Goal: Transaction & Acquisition: Subscribe to service/newsletter

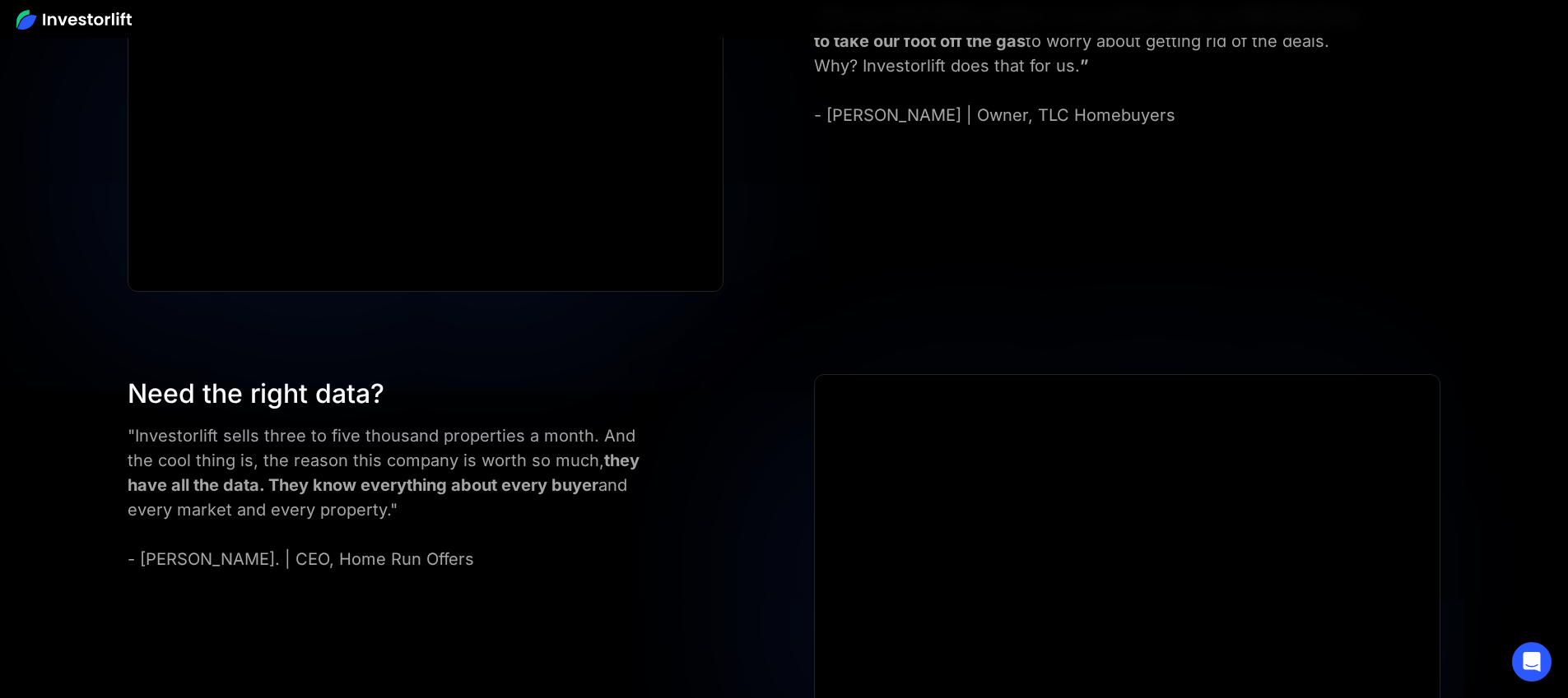
scroll to position [6601, 0]
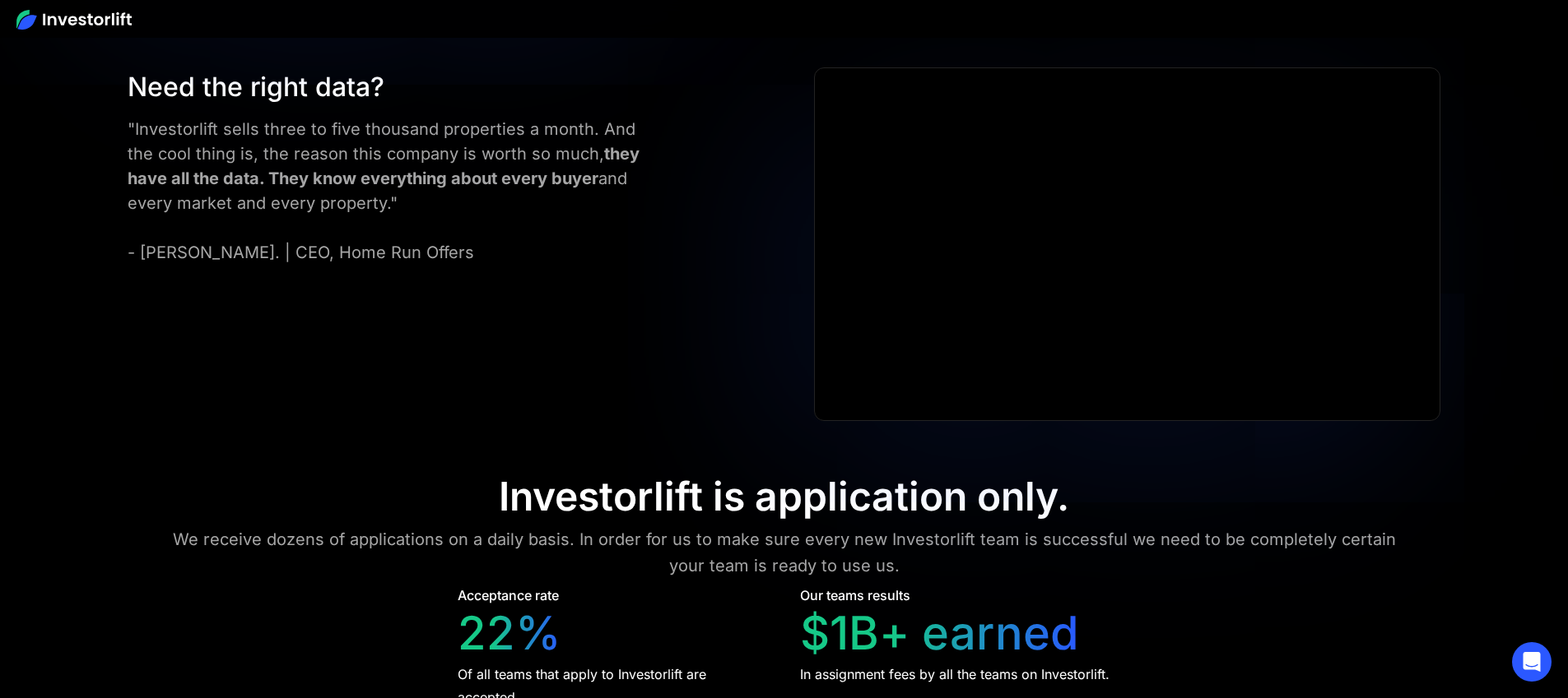
drag, startPoint x: 533, startPoint y: 256, endPoint x: 641, endPoint y: 251, distance: 108.1
drag, startPoint x: 527, startPoint y: 250, endPoint x: 641, endPoint y: 244, distance: 114.2
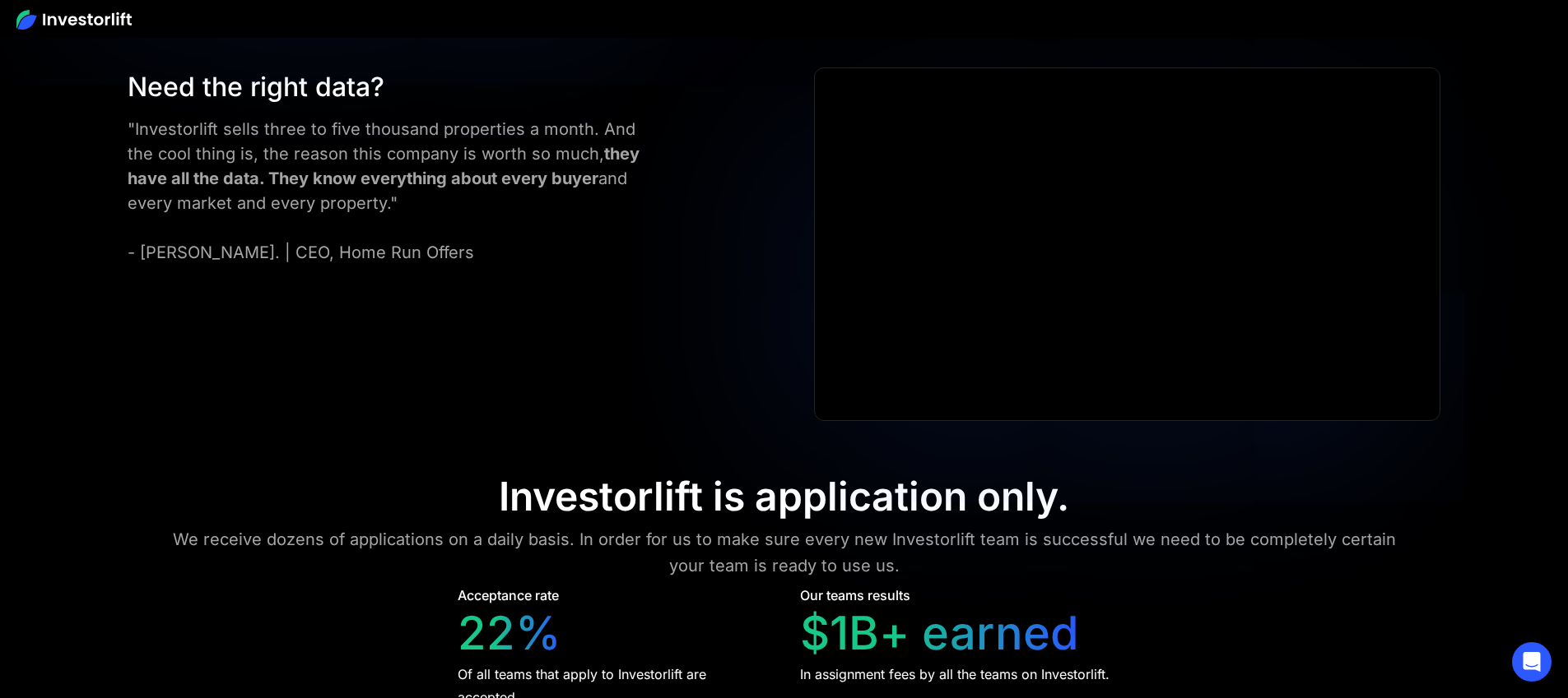
drag, startPoint x: 538, startPoint y: 248, endPoint x: 685, endPoint y: 249, distance: 147.0
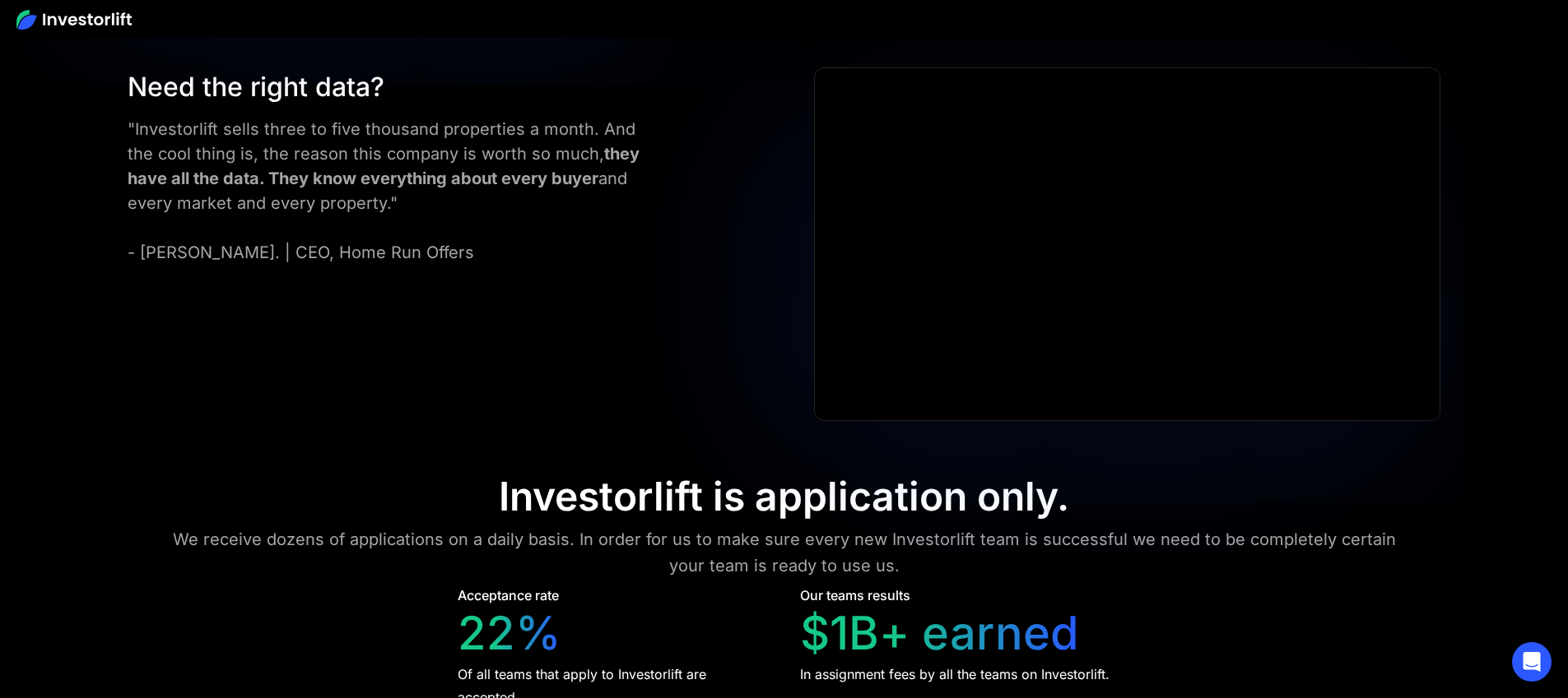
drag, startPoint x: 543, startPoint y: 244, endPoint x: 657, endPoint y: 246, distance: 114.0
drag, startPoint x: 737, startPoint y: 126, endPoint x: 702, endPoint y: 152, distance: 43.6
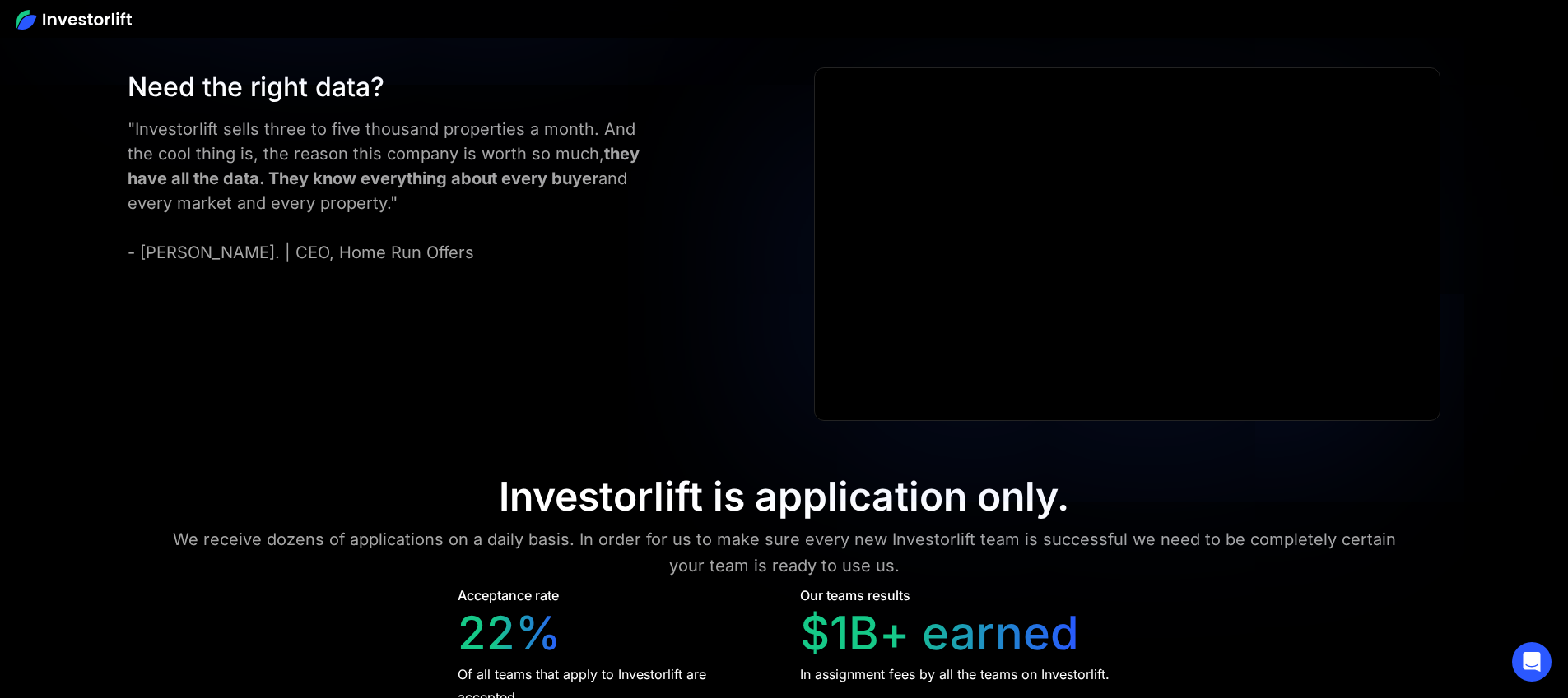
drag, startPoint x: 536, startPoint y: 251, endPoint x: 626, endPoint y: 246, distance: 90.1
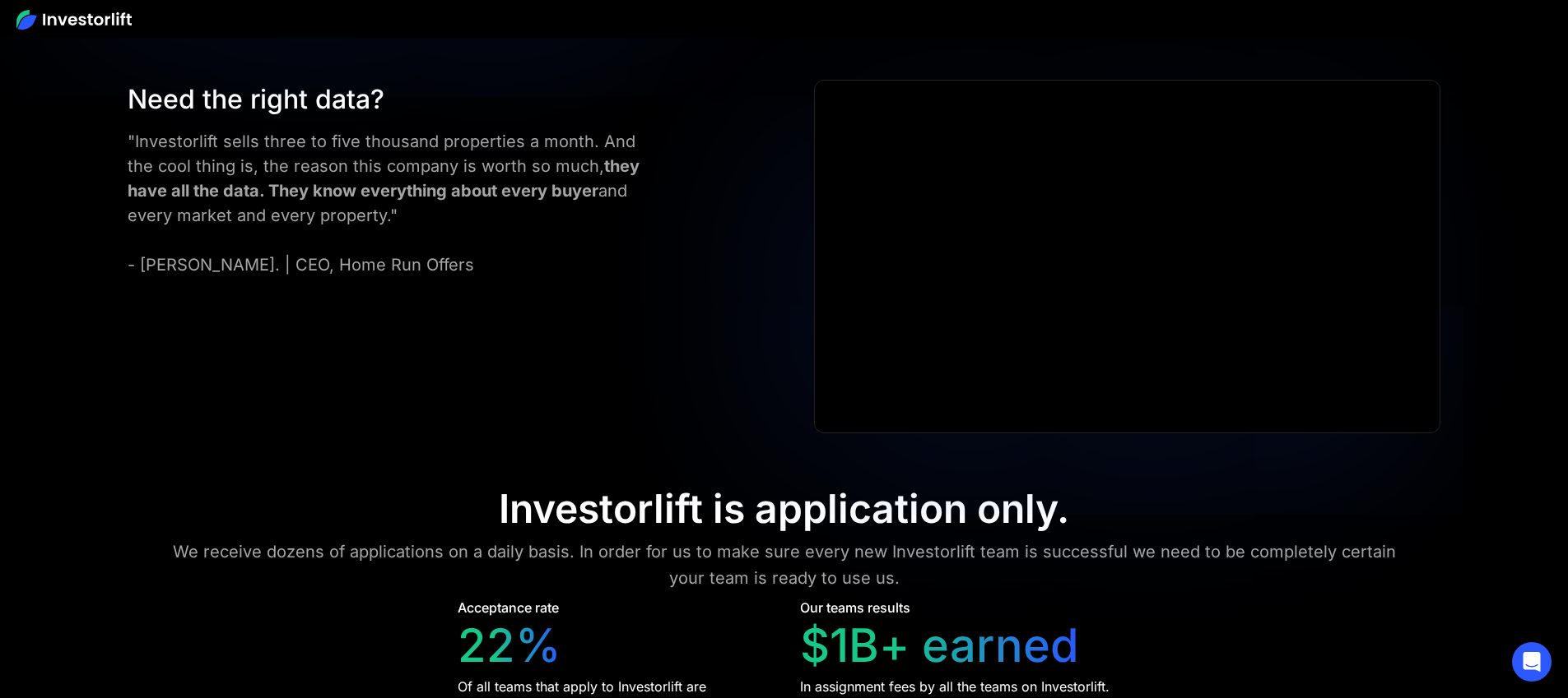
drag, startPoint x: 578, startPoint y: 369, endPoint x: 607, endPoint y: 370, distance: 29.0
drag, startPoint x: 535, startPoint y: 376, endPoint x: 547, endPoint y: 375, distance: 12.0
drag, startPoint x: 554, startPoint y: 374, endPoint x: 623, endPoint y: 375, distance: 69.0
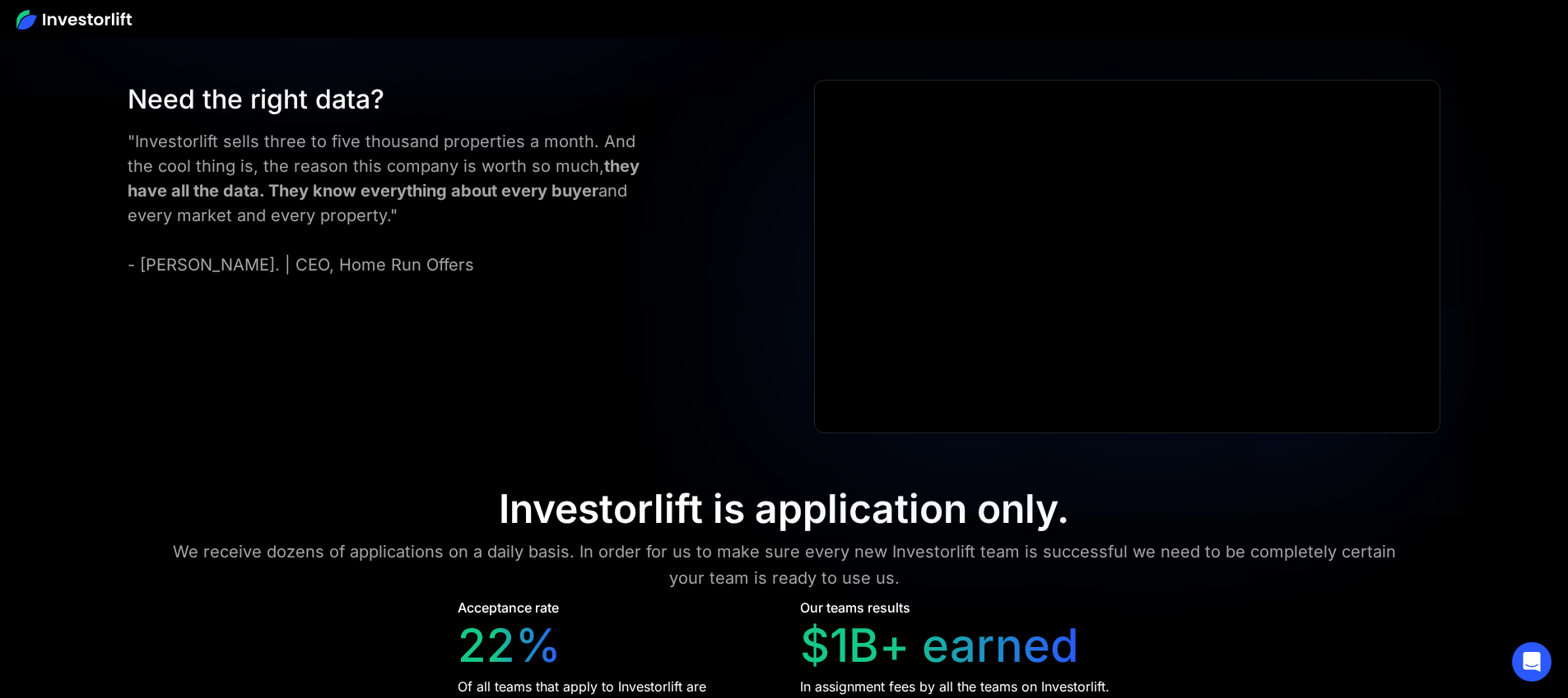
drag, startPoint x: 533, startPoint y: 374, endPoint x: 693, endPoint y: 375, distance: 160.0
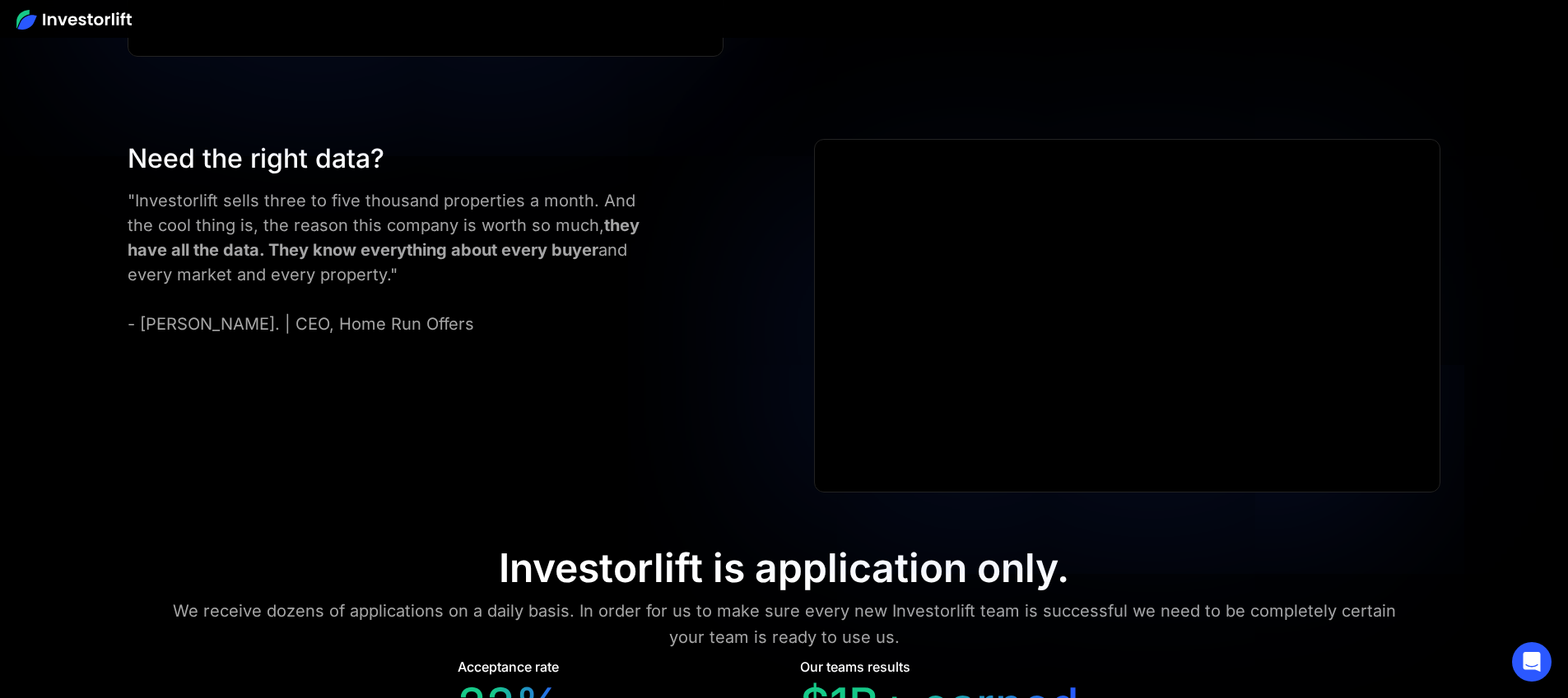
scroll to position [6526, 0]
